Goal: Task Accomplishment & Management: Manage account settings

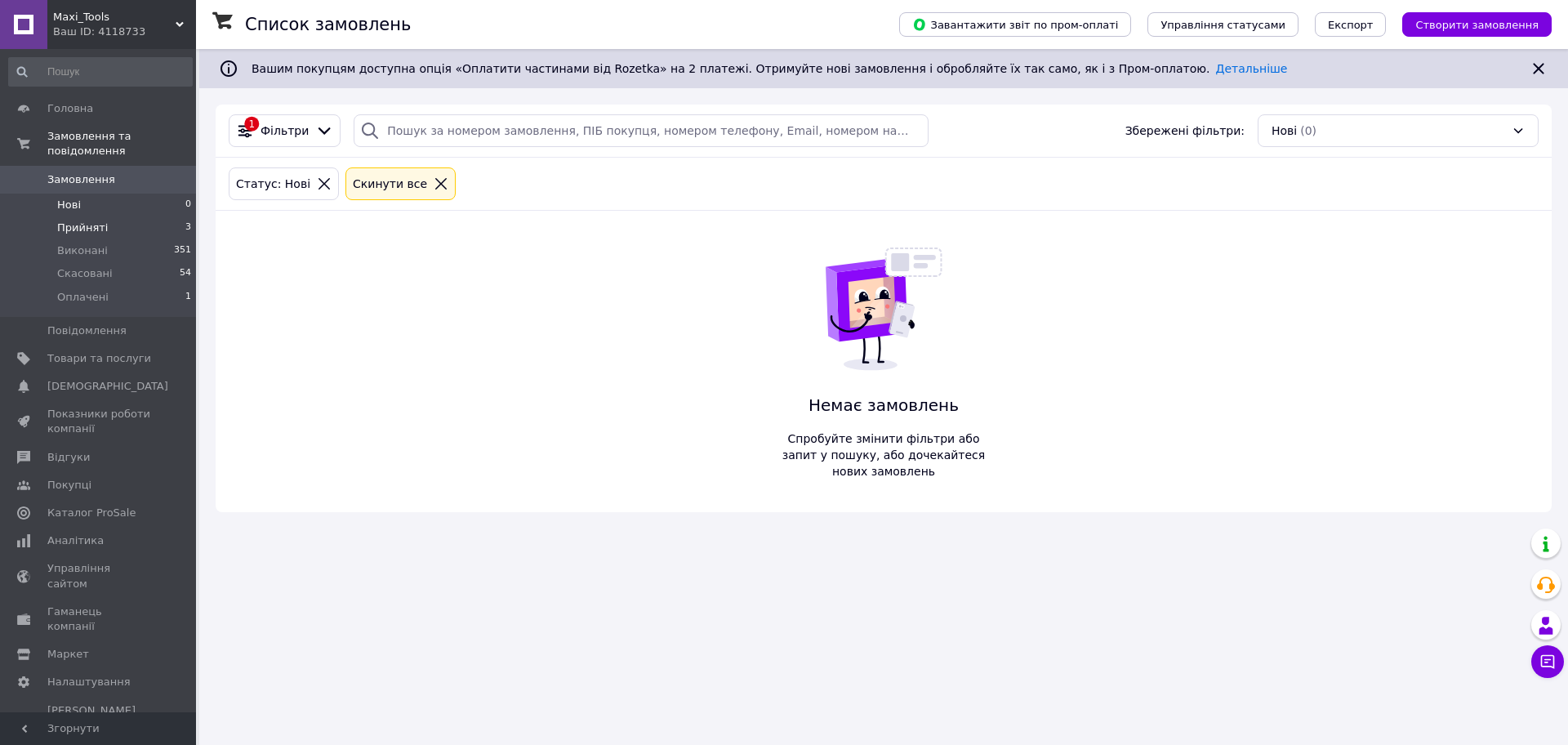
click at [115, 216] on li "Прийняті 3" at bounding box center [101, 228] width 201 height 23
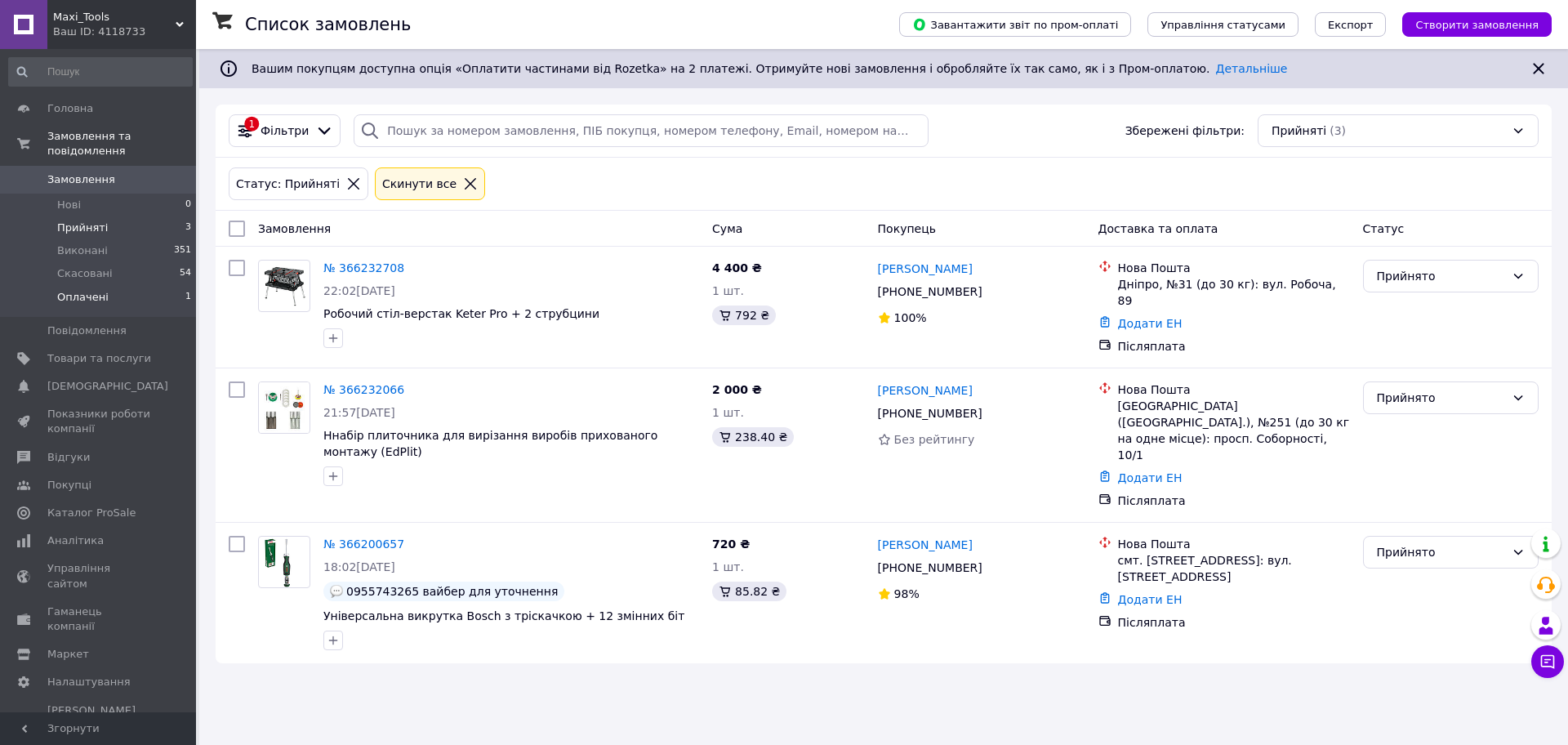
click at [117, 286] on li "Оплачені 1" at bounding box center [101, 301] width 201 height 31
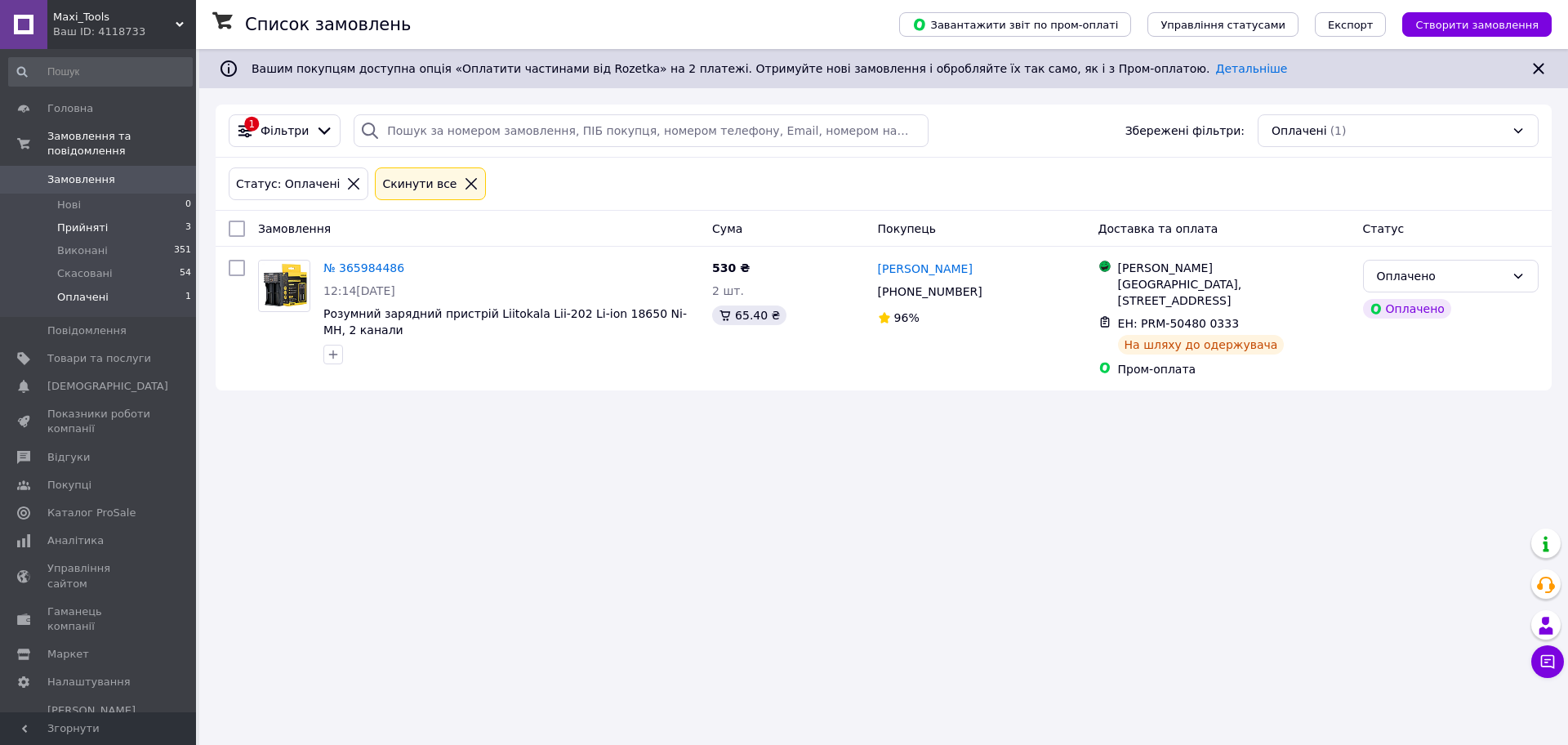
click at [107, 221] on li "Прийняті 3" at bounding box center [101, 228] width 201 height 23
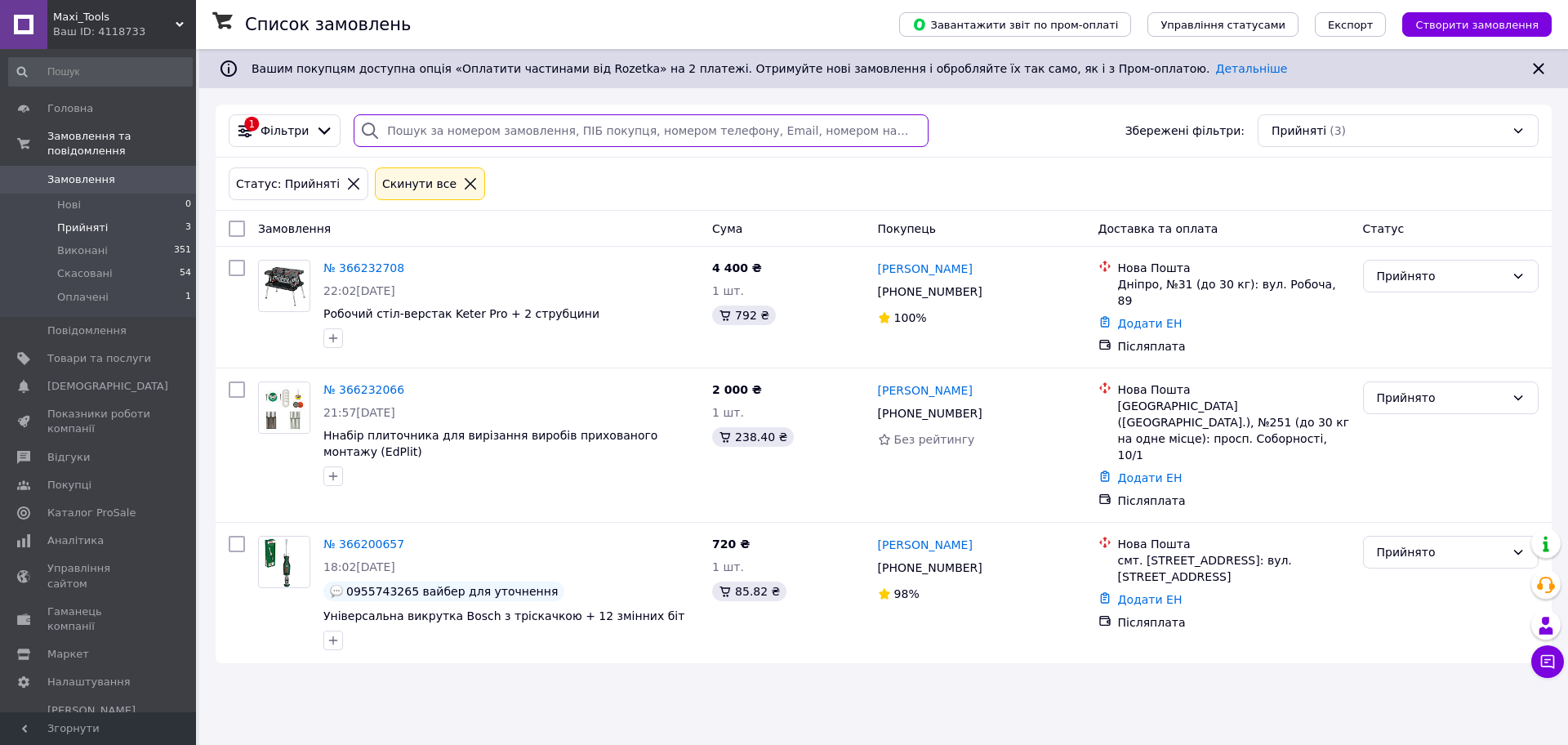
click at [429, 125] on input "search" at bounding box center [641, 131] width 575 height 32
